Goal: Information Seeking & Learning: Learn about a topic

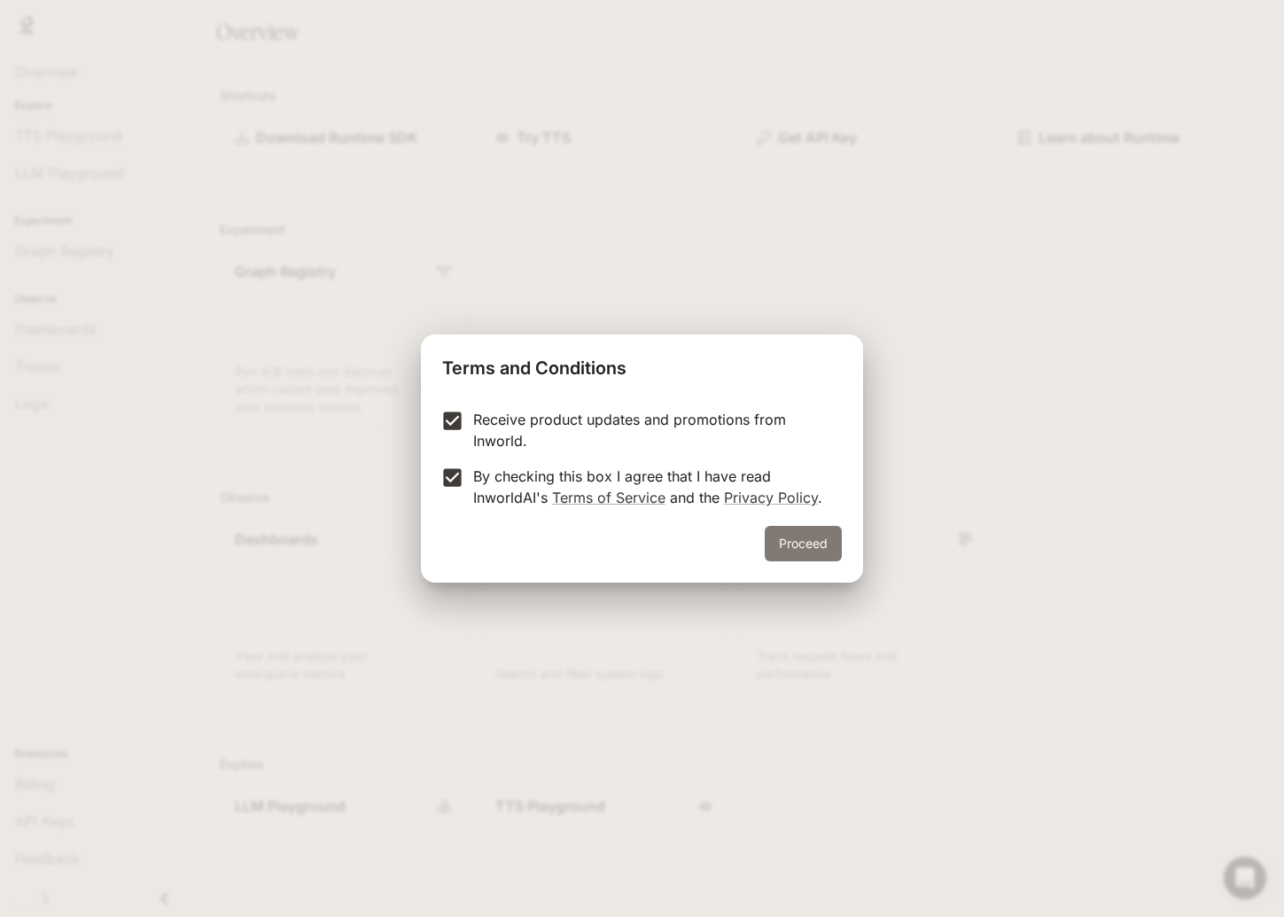
click at [800, 535] on button "Proceed" at bounding box center [803, 543] width 77 height 35
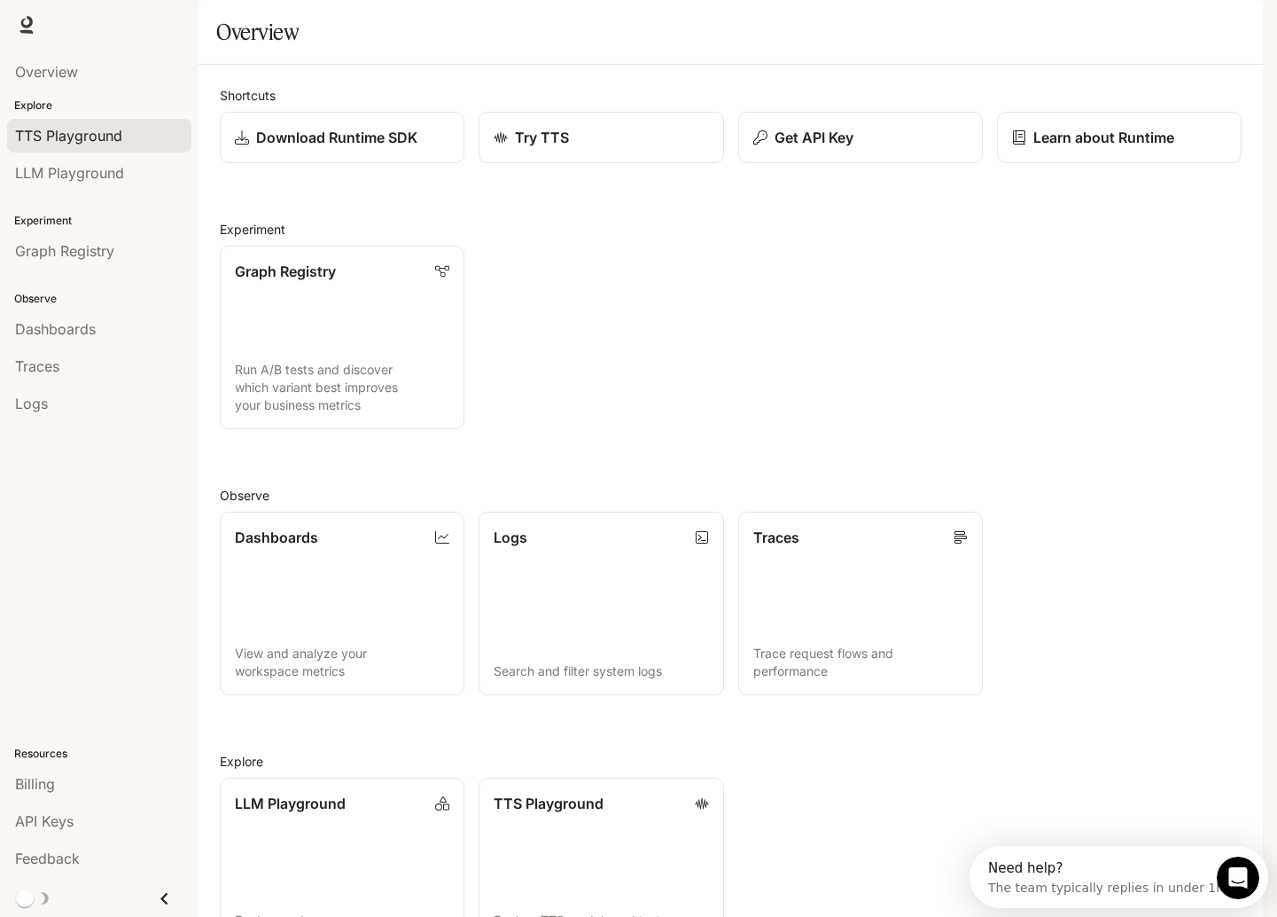
click at [89, 141] on span "TTS Playground" at bounding box center [68, 135] width 107 height 21
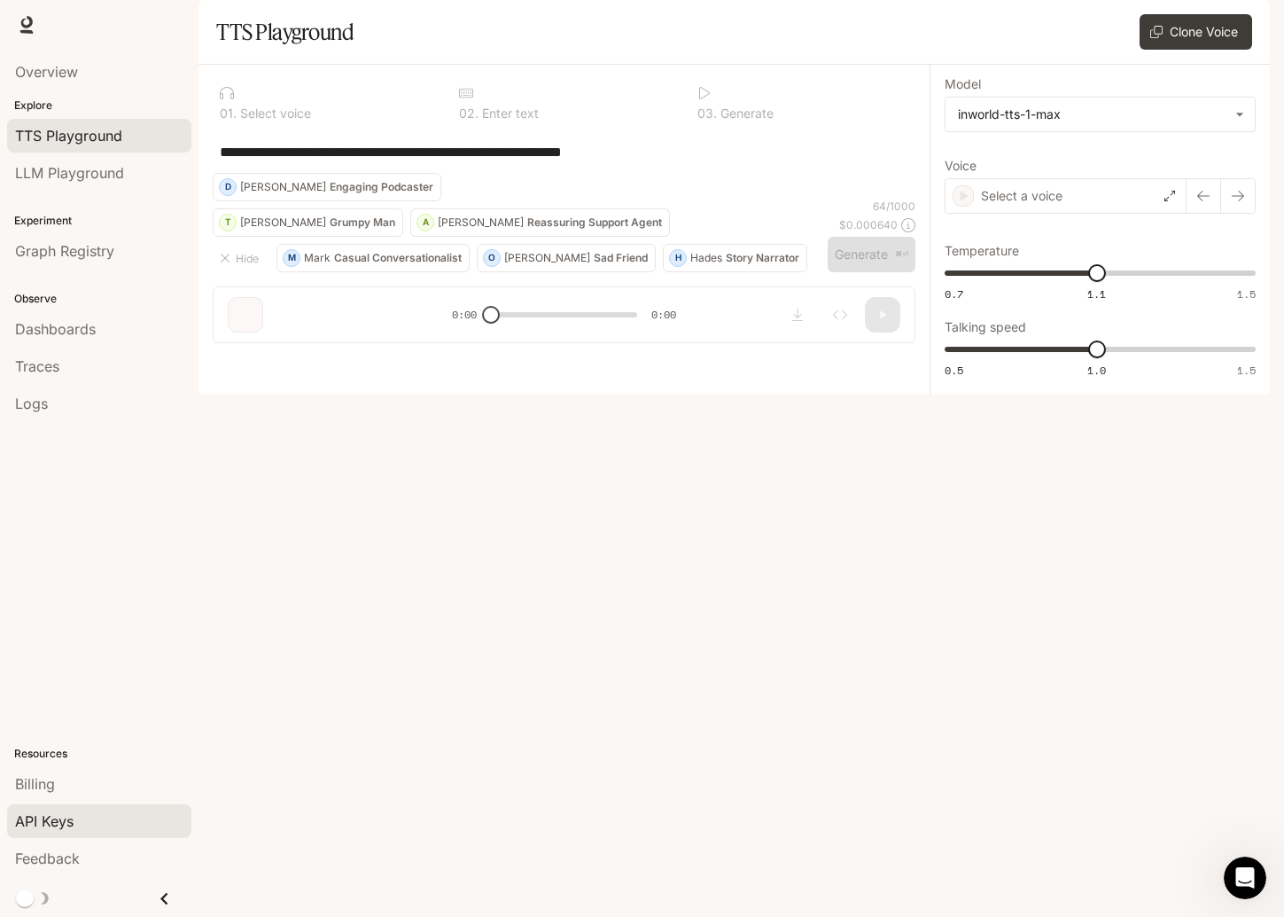
click at [92, 824] on div "API Keys" at bounding box center [99, 820] width 168 height 21
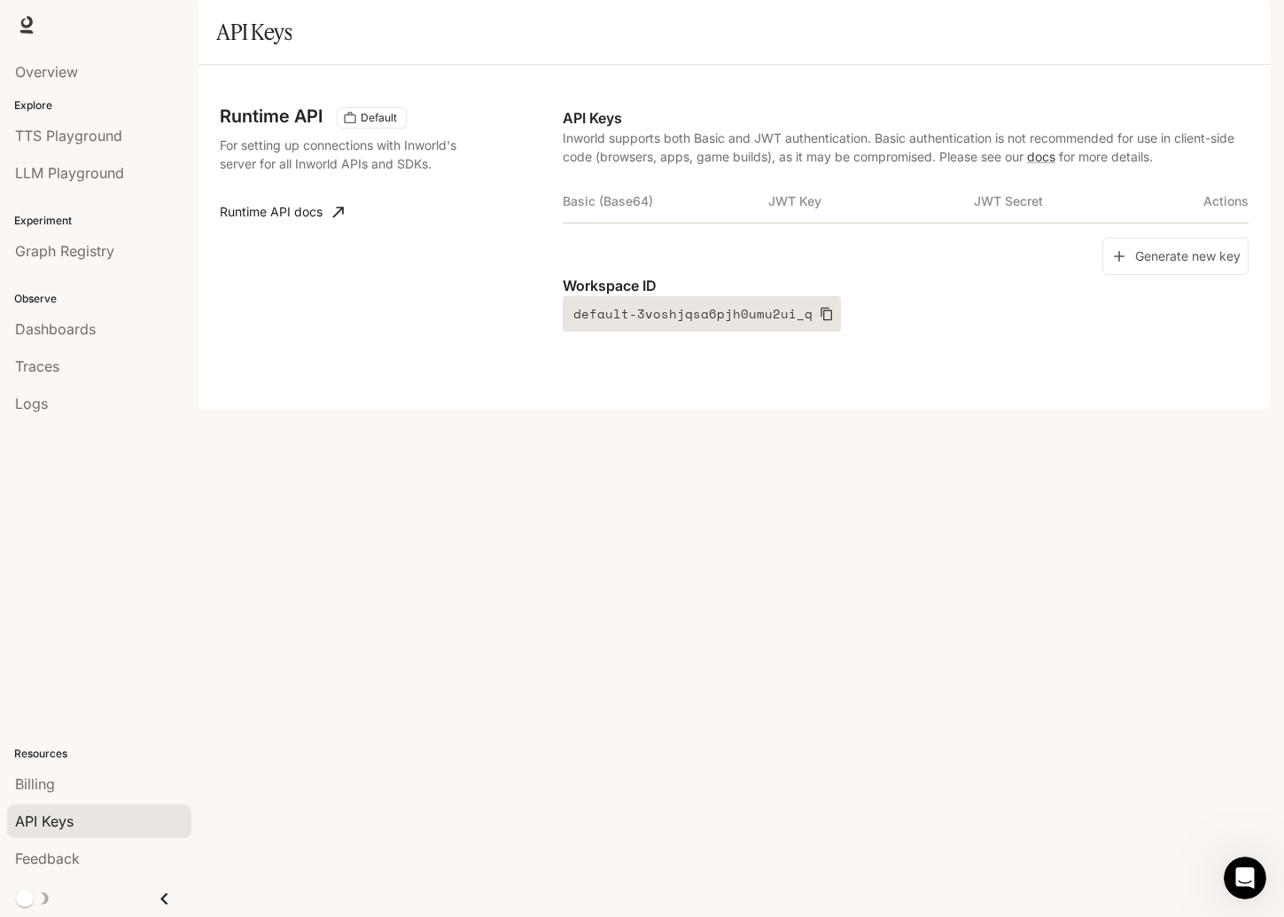
click at [820, 321] on icon "button" at bounding box center [827, 314] width 14 height 14
click at [1172, 276] on button "Generate new key" at bounding box center [1176, 257] width 146 height 38
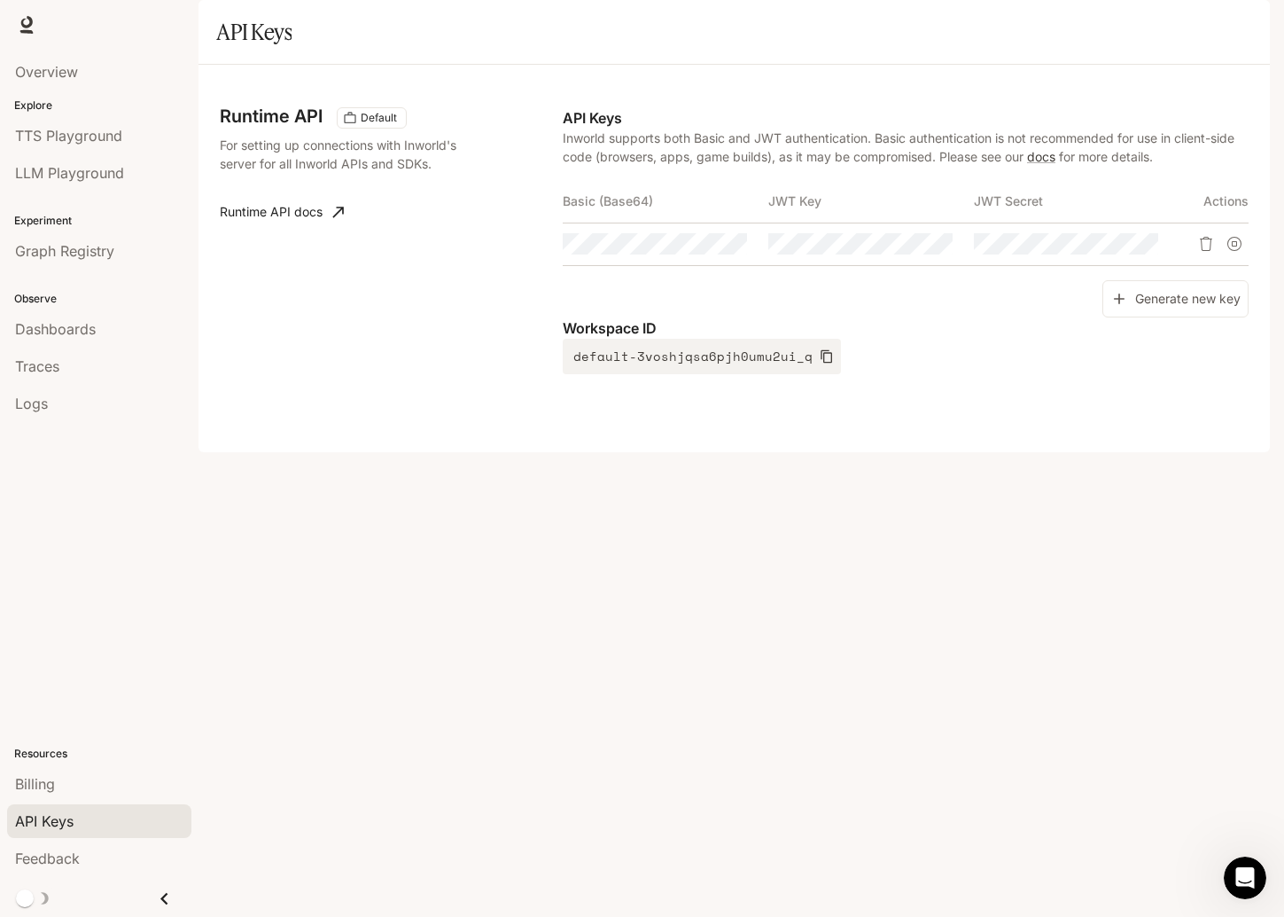
click at [287, 230] on link "Runtime API docs" at bounding box center [282, 211] width 138 height 35
click at [168, 893] on icon "Close drawer" at bounding box center [164, 898] width 24 height 24
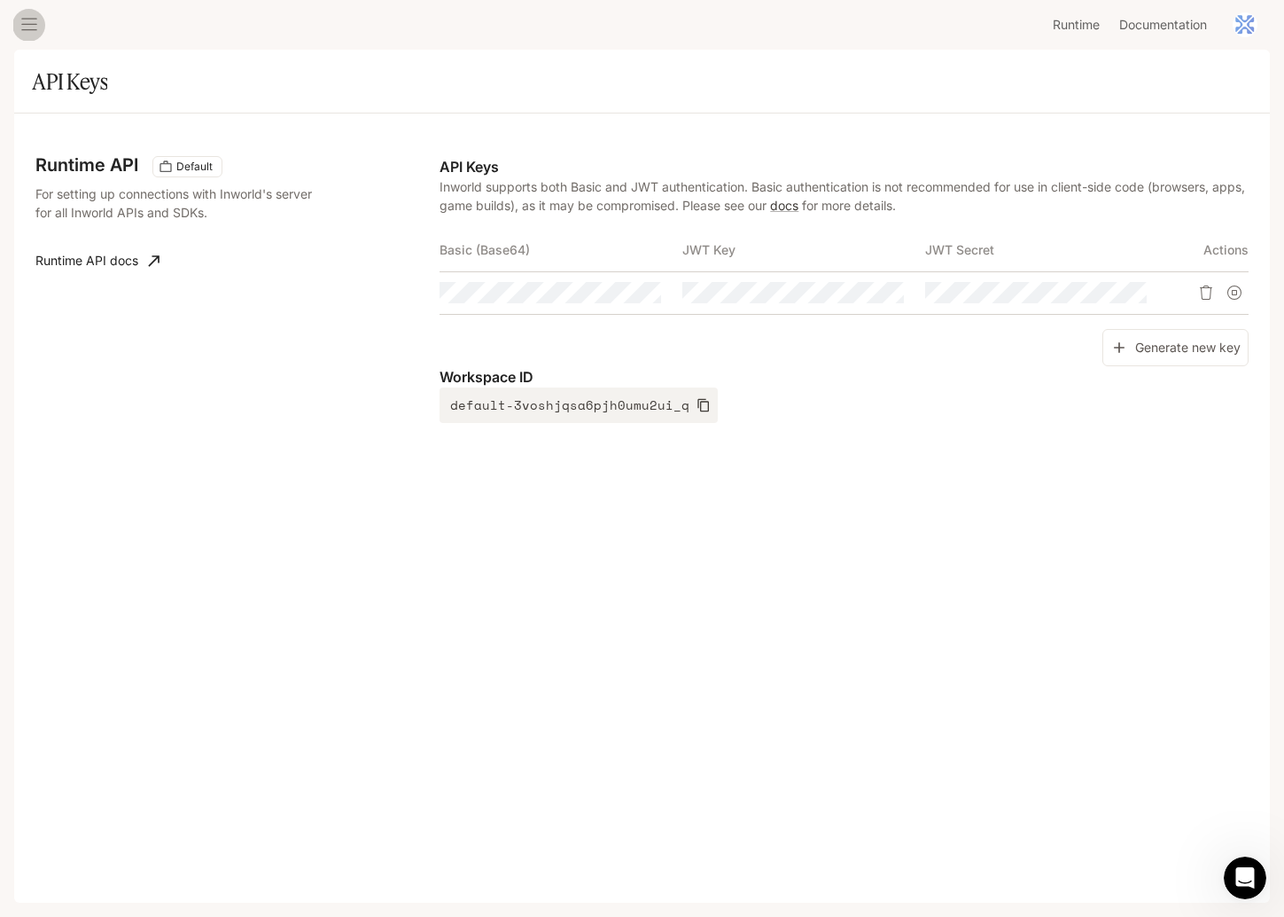
click at [38, 21] on button "open drawer" at bounding box center [29, 25] width 32 height 32
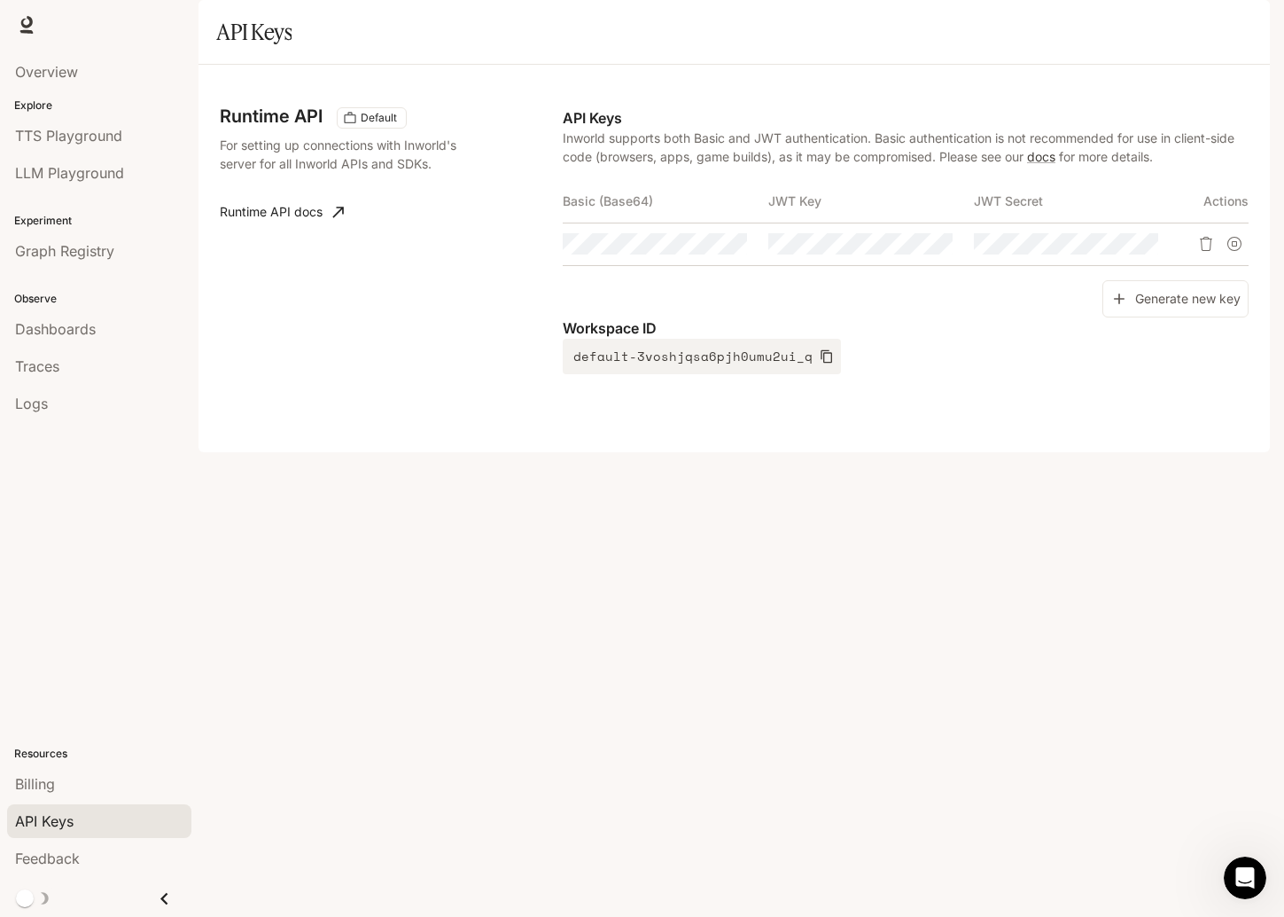
click at [1252, 24] on img "button" at bounding box center [1245, 24] width 25 height 25
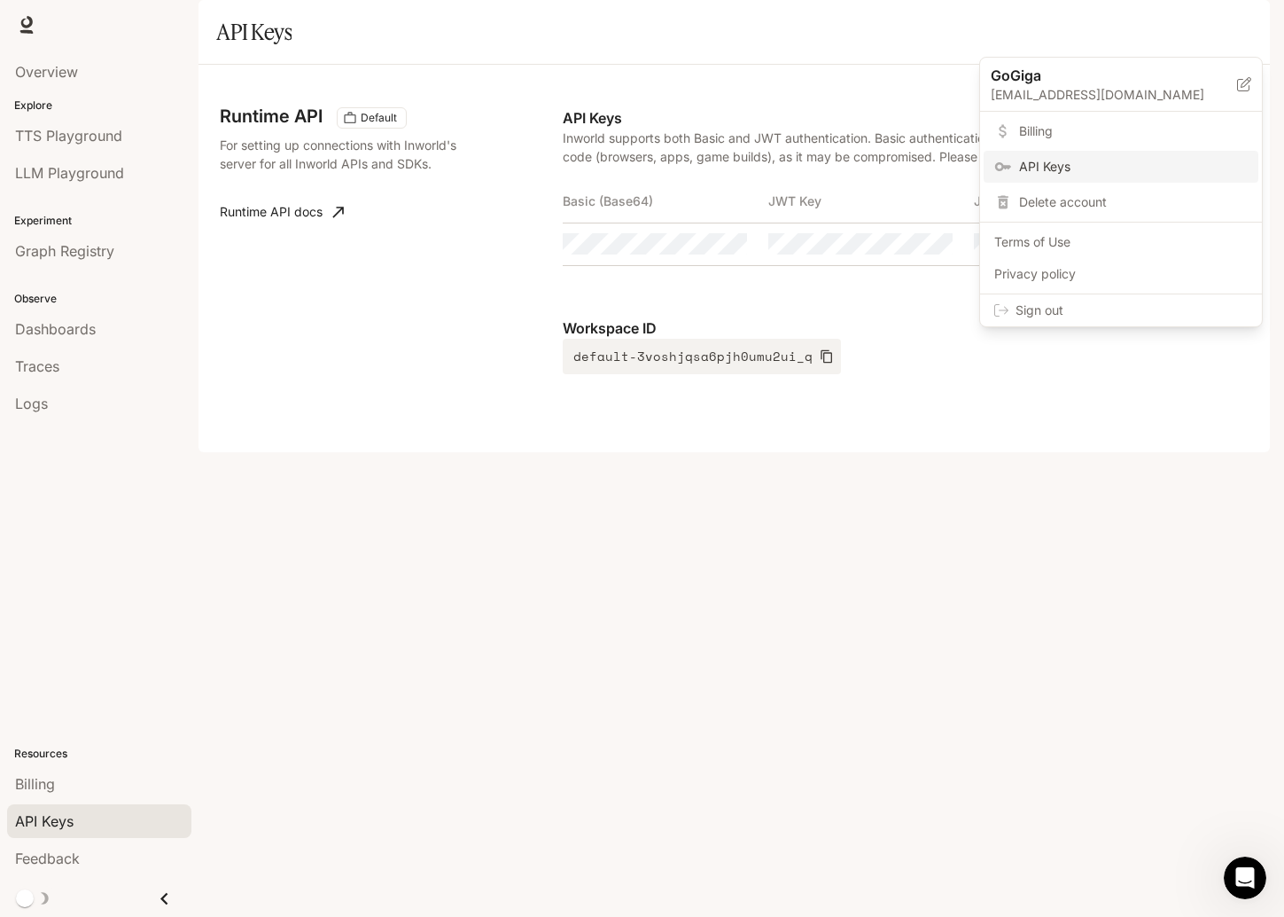
click at [1032, 533] on div at bounding box center [642, 458] width 1284 height 917
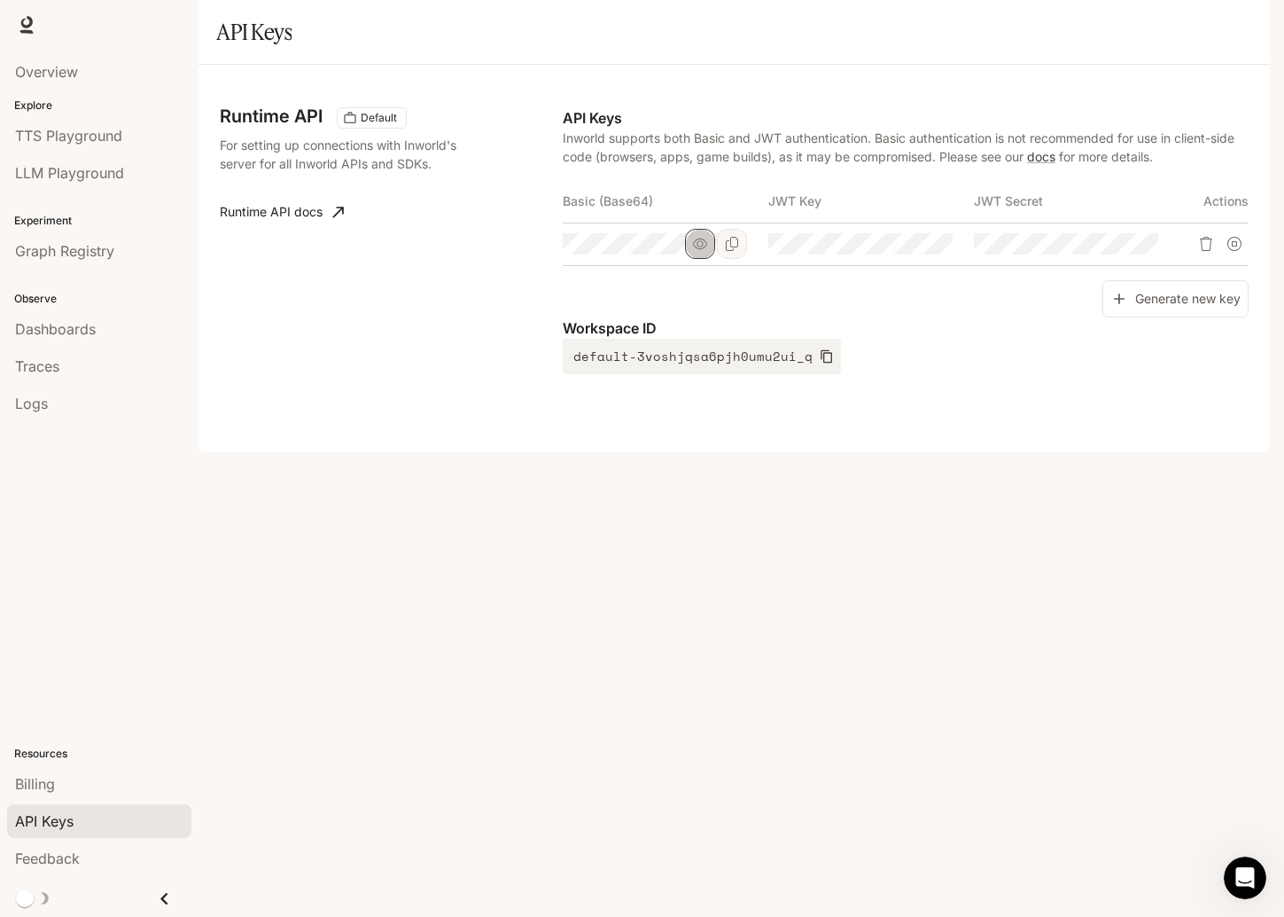
click at [700, 251] on icon "button" at bounding box center [700, 244] width 14 height 14
click at [728, 251] on icon "Copy Basic (Base64)" at bounding box center [732, 244] width 14 height 14
click at [895, 259] on button "button" at bounding box center [906, 244] width 30 height 30
click at [934, 251] on icon "Copy Key" at bounding box center [938, 244] width 14 height 14
click at [1118, 249] on icon "button" at bounding box center [1112, 243] width 14 height 11
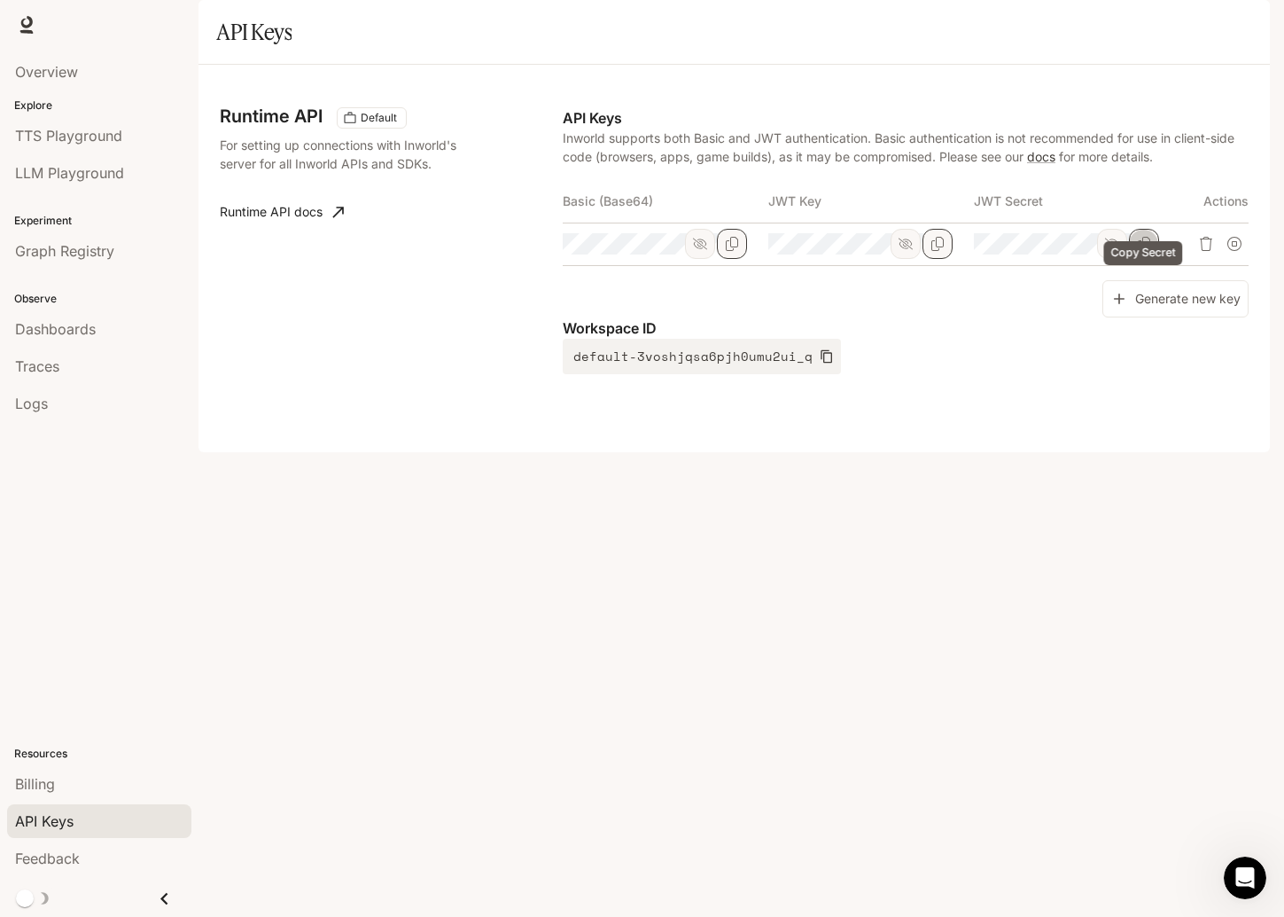
click at [1135, 259] on button "Copy Secret" at bounding box center [1144, 244] width 30 height 30
click at [84, 165] on span "LLM Playground" at bounding box center [69, 172] width 109 height 21
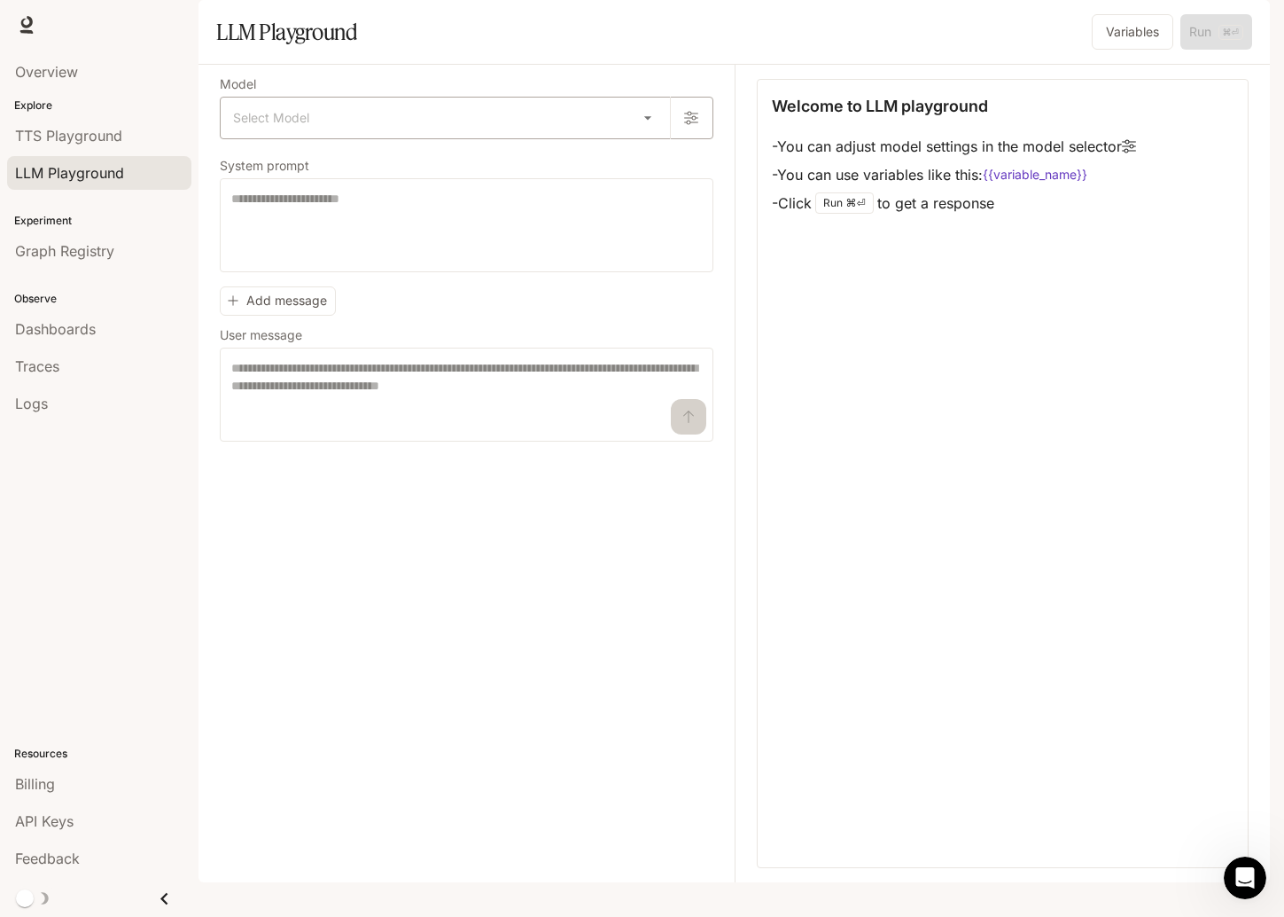
click at [376, 164] on body "Skip to main content Runtime Runtime Documentation Documentation Portal Overvie…" at bounding box center [642, 458] width 1284 height 917
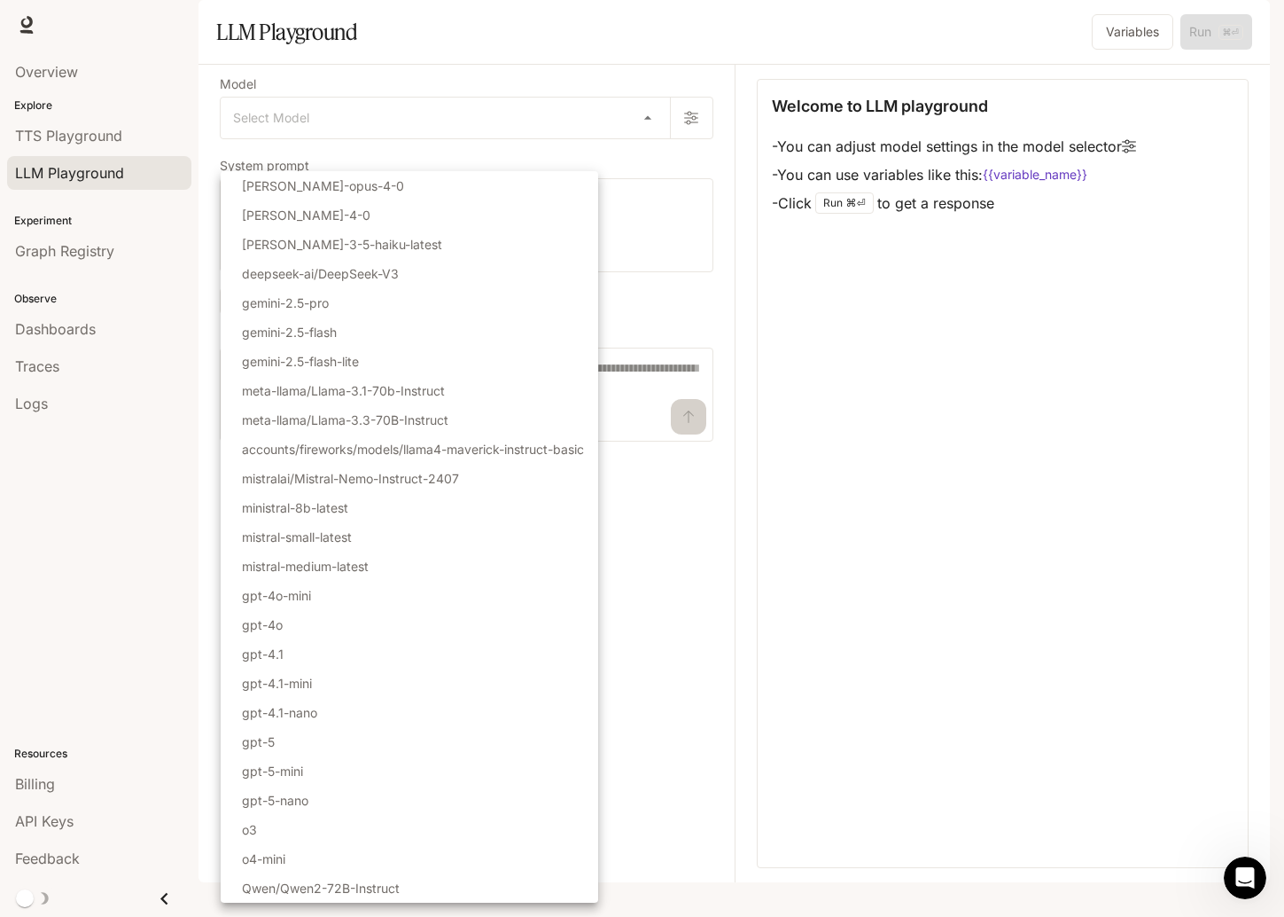
click at [675, 548] on div at bounding box center [642, 458] width 1284 height 917
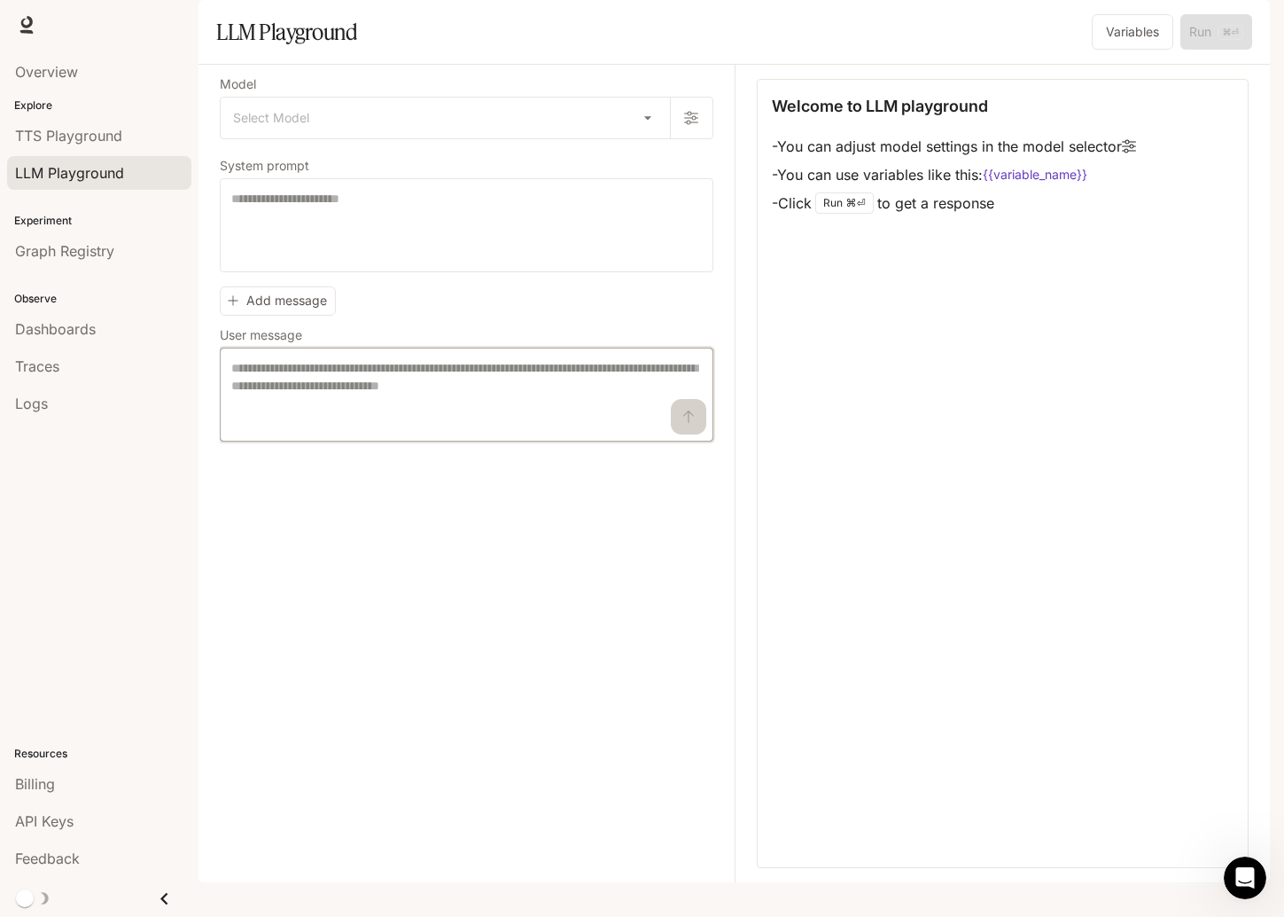
click at [319, 430] on textarea at bounding box center [466, 394] width 471 height 71
click at [243, 316] on button "Add message" at bounding box center [278, 300] width 116 height 29
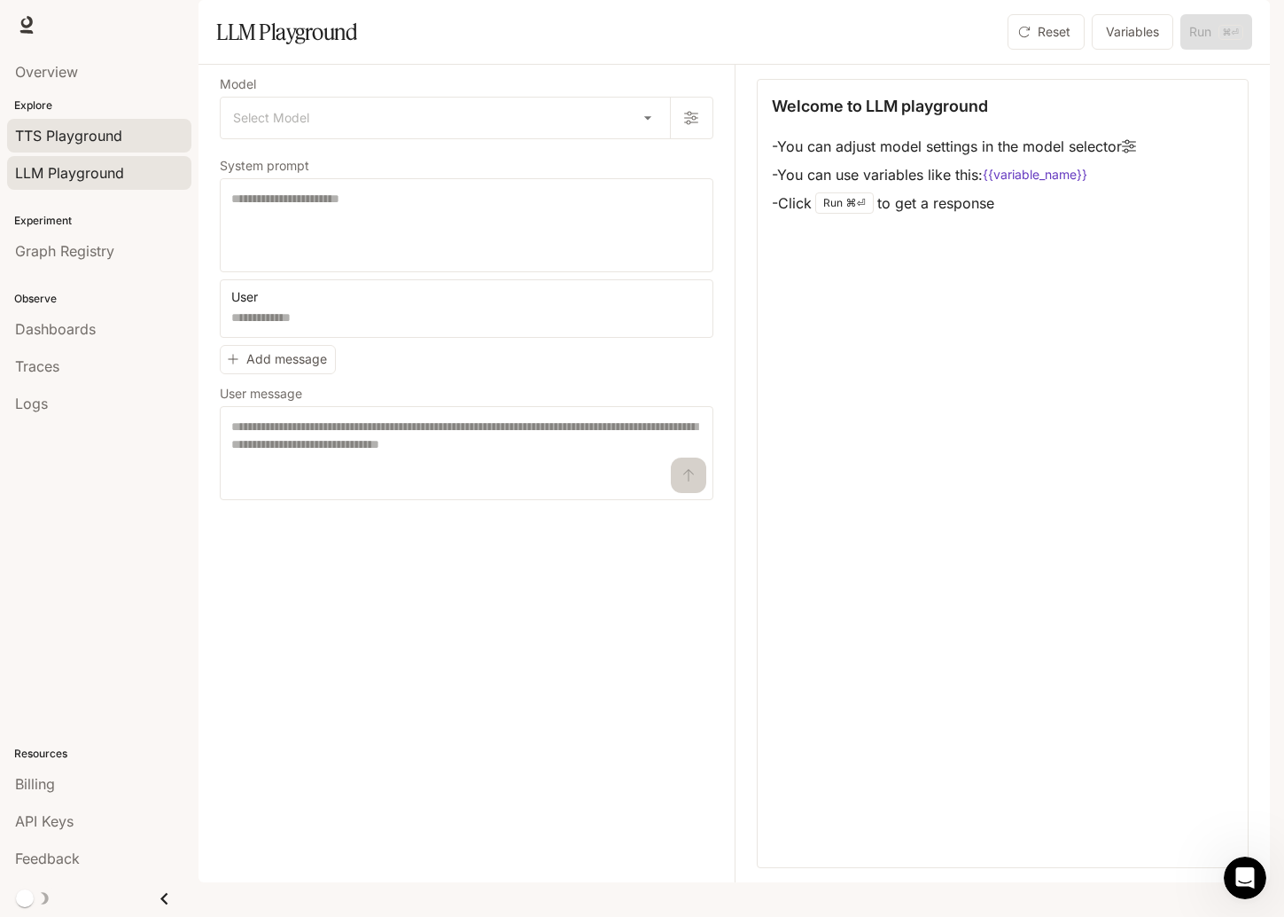
click at [90, 121] on link "TTS Playground" at bounding box center [99, 136] width 184 height 34
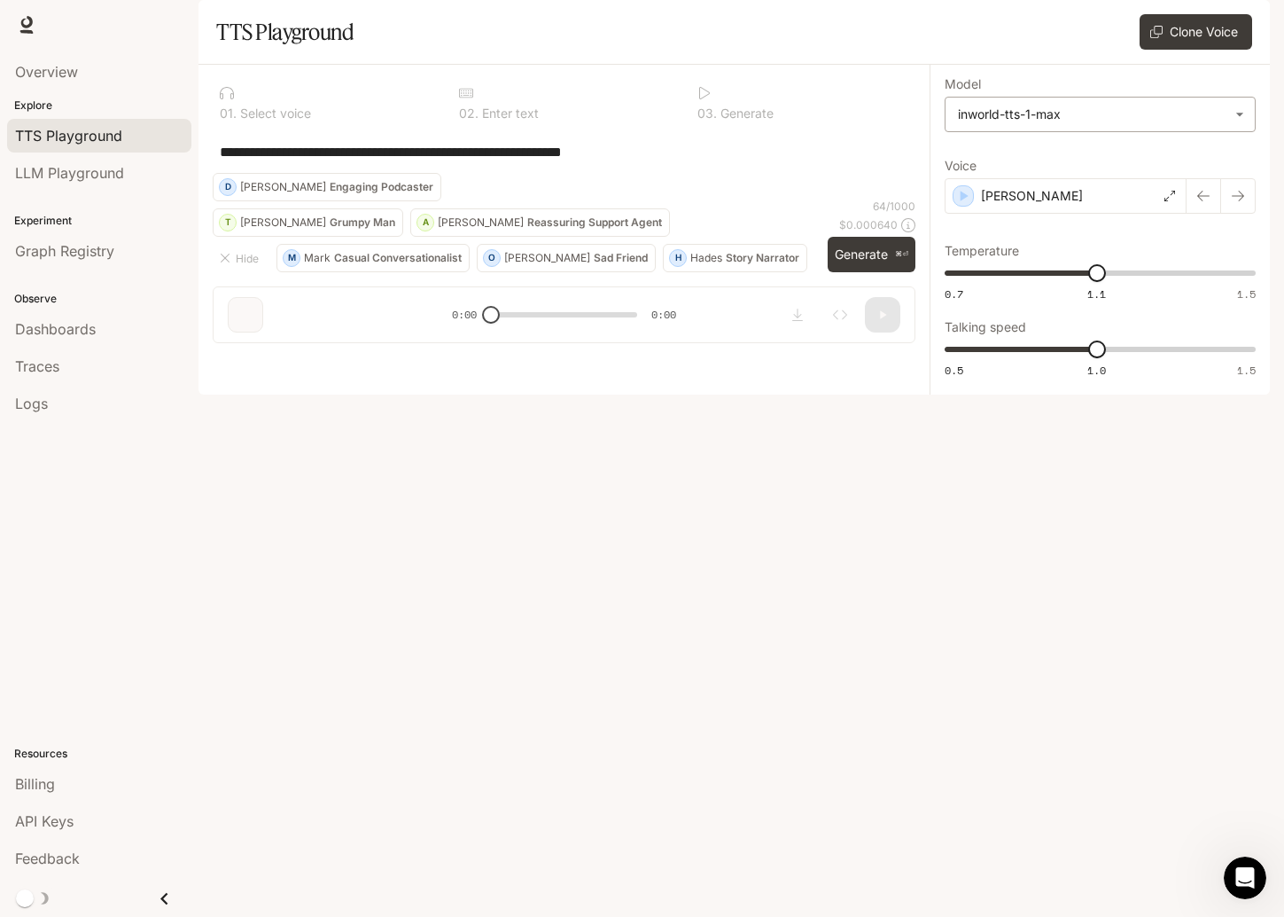
click at [1093, 159] on body "**********" at bounding box center [642, 458] width 1284 height 917
click at [1093, 159] on div at bounding box center [642, 458] width 1284 height 917
drag, startPoint x: 207, startPoint y: 82, endPoint x: 1017, endPoint y: 81, distance: 810.2
click at [1017, 65] on section "TTS Playground Voices Clone Voice" at bounding box center [735, 32] width 1072 height 65
click at [93, 164] on span "LLM Playground" at bounding box center [69, 172] width 109 height 21
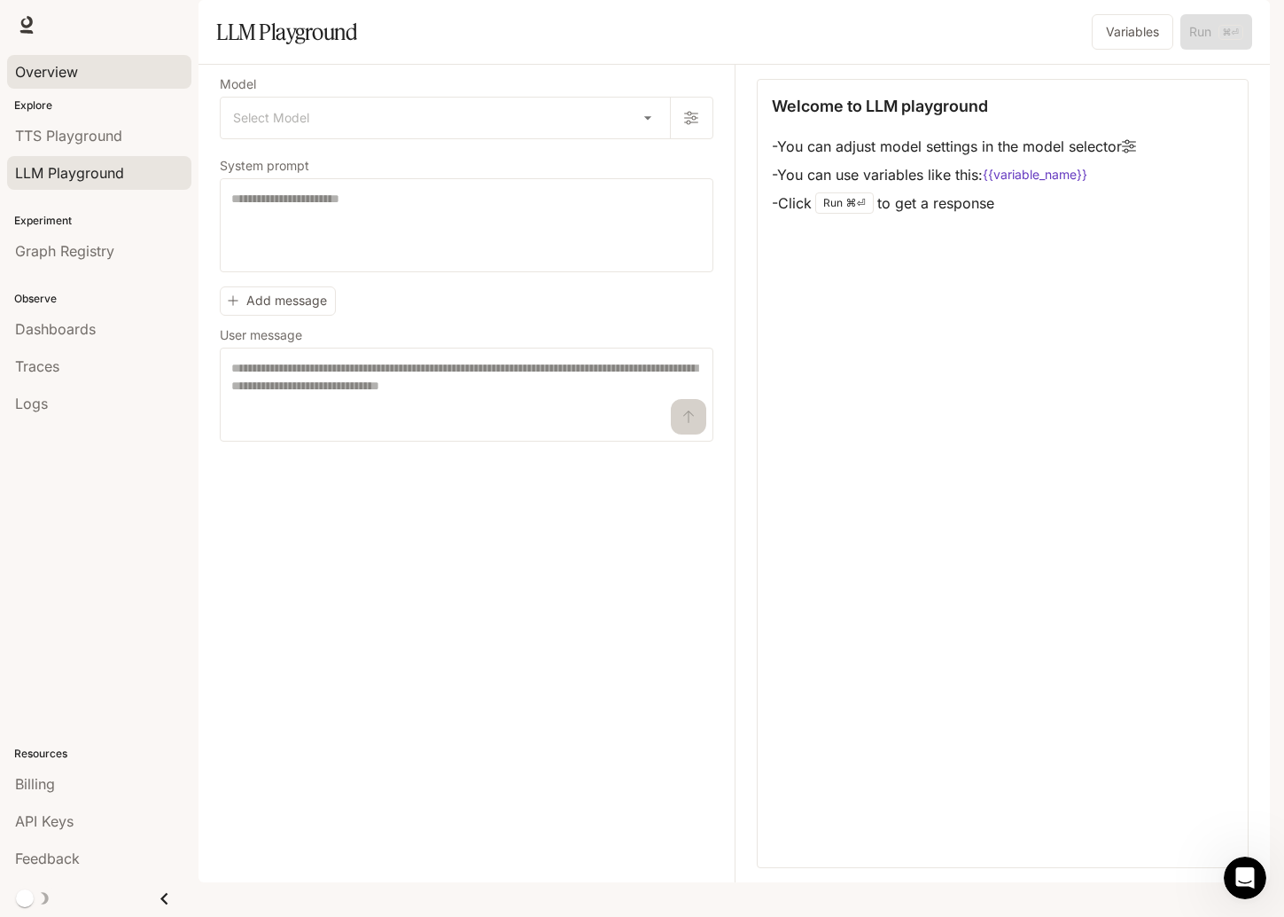
click at [80, 75] on div "Overview" at bounding box center [99, 71] width 168 height 21
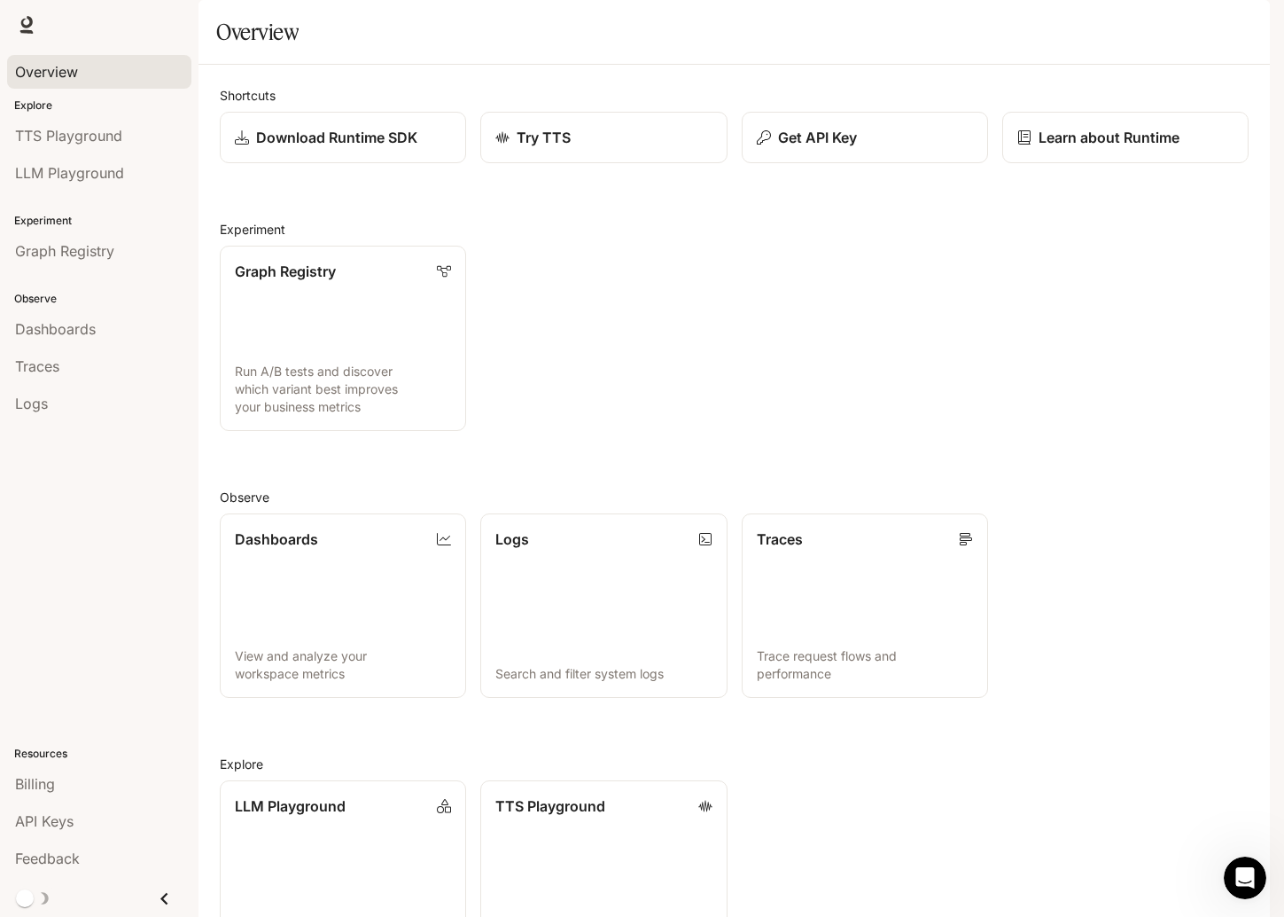
scroll to position [128, 0]
click at [347, 253] on link "Graph Registry Run A/B tests and discover which variant best improves your busi…" at bounding box center [343, 338] width 249 height 187
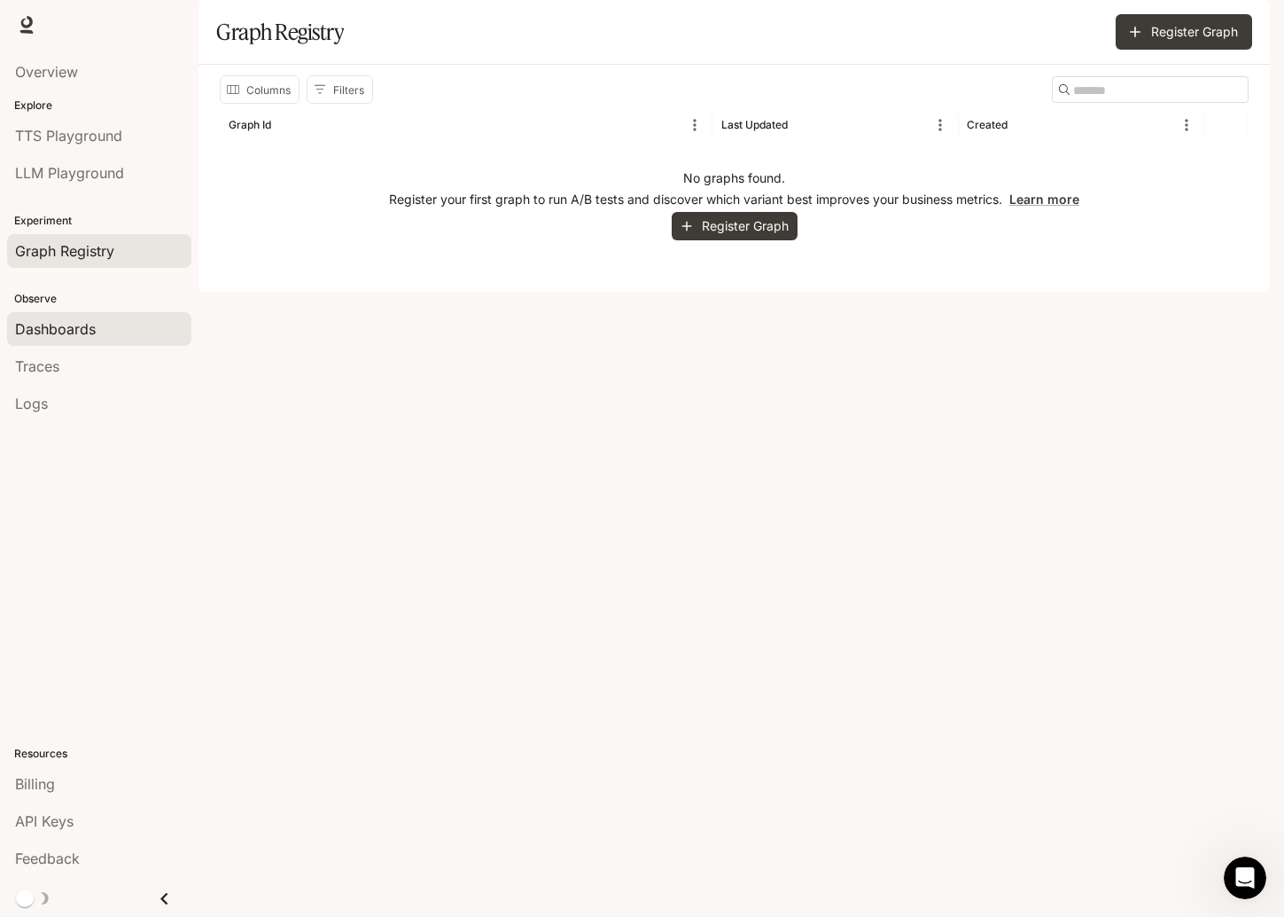
click at [121, 337] on div "Dashboards" at bounding box center [99, 328] width 168 height 21
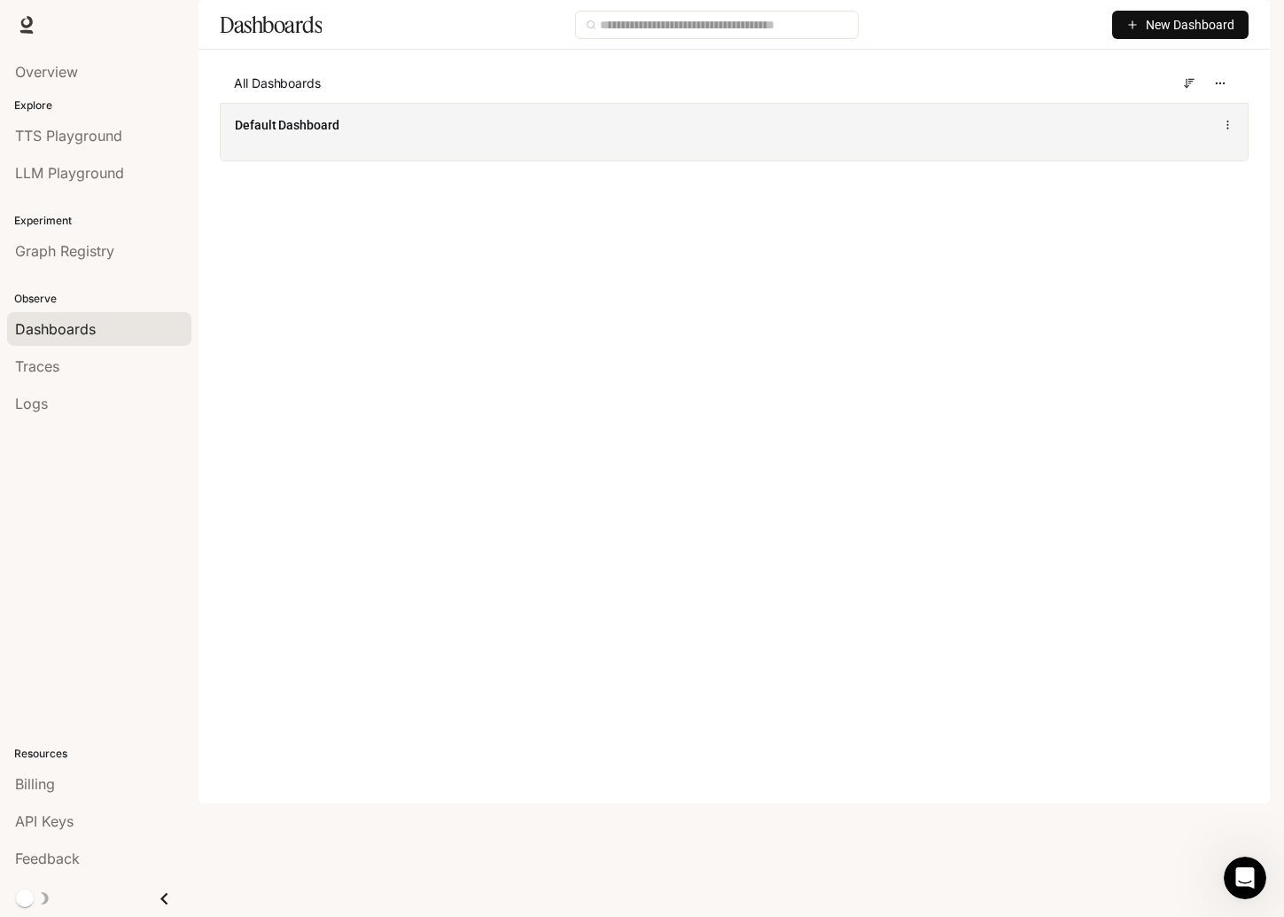
click at [379, 160] on div "Default Dashboard" at bounding box center [734, 132] width 1027 height 58
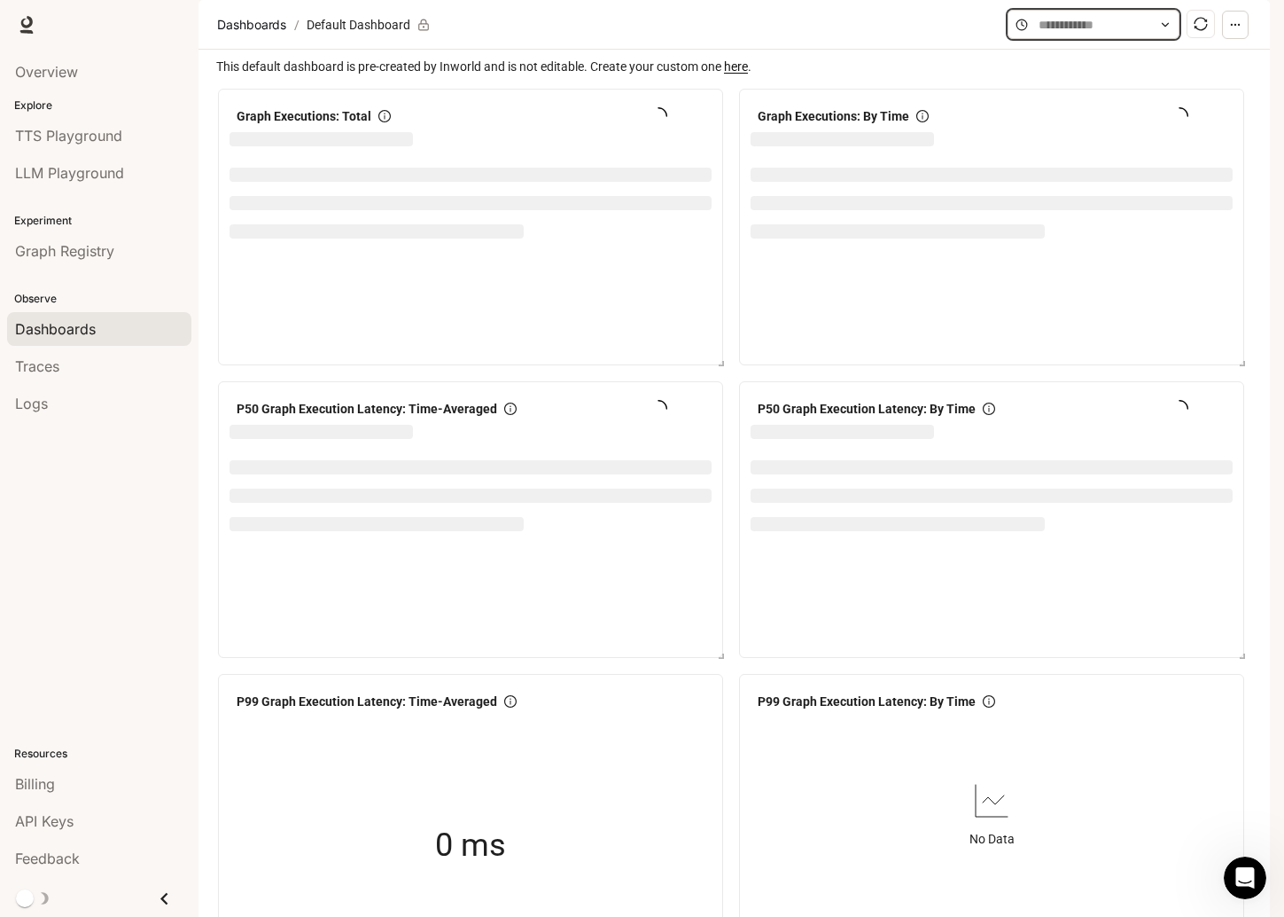
click at [1138, 35] on input "text" at bounding box center [1094, 25] width 110 height 20
